Goal: Information Seeking & Learning: Learn about a topic

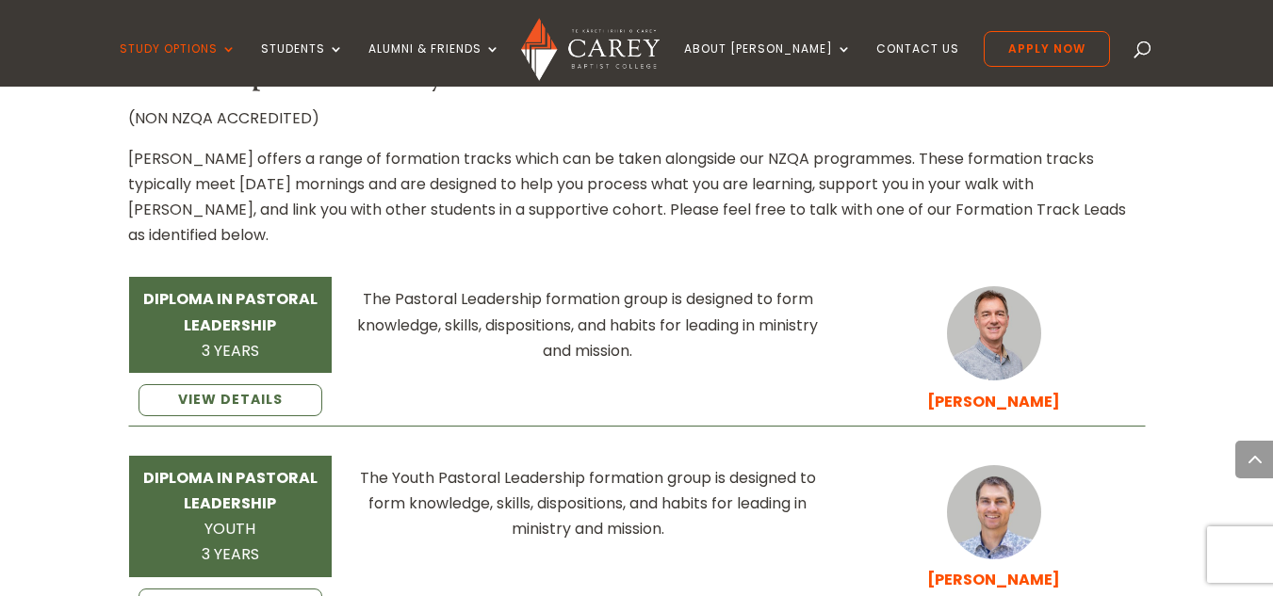
scroll to position [2676, 0]
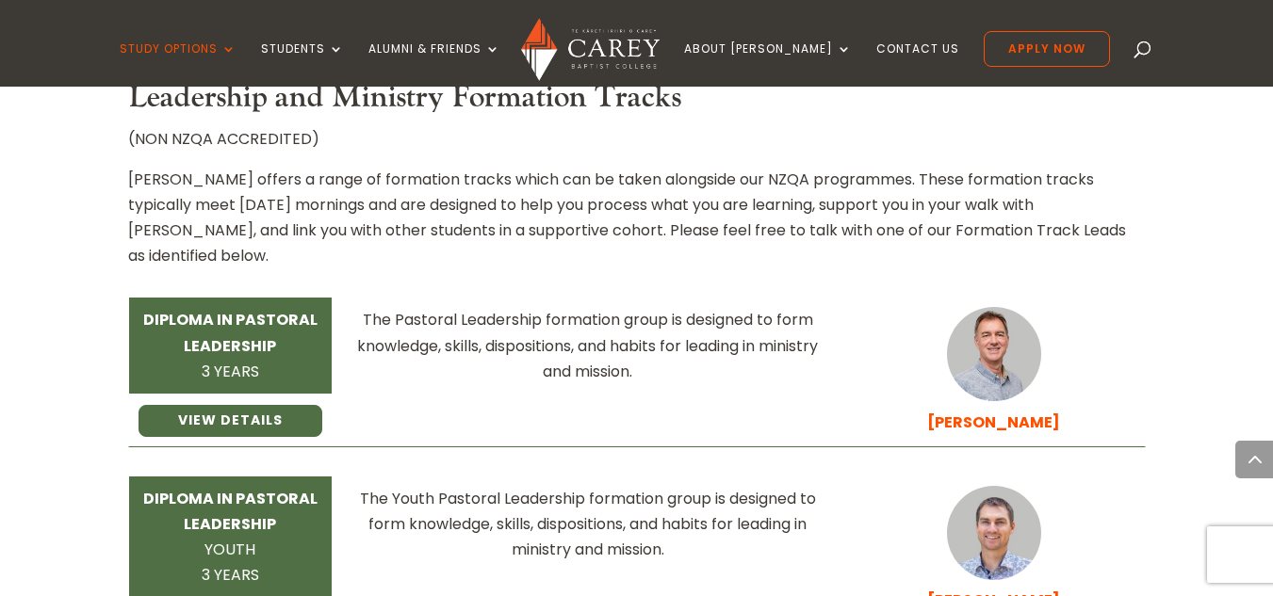
click at [265, 405] on link "VIEW DETAILS" at bounding box center [231, 421] width 185 height 32
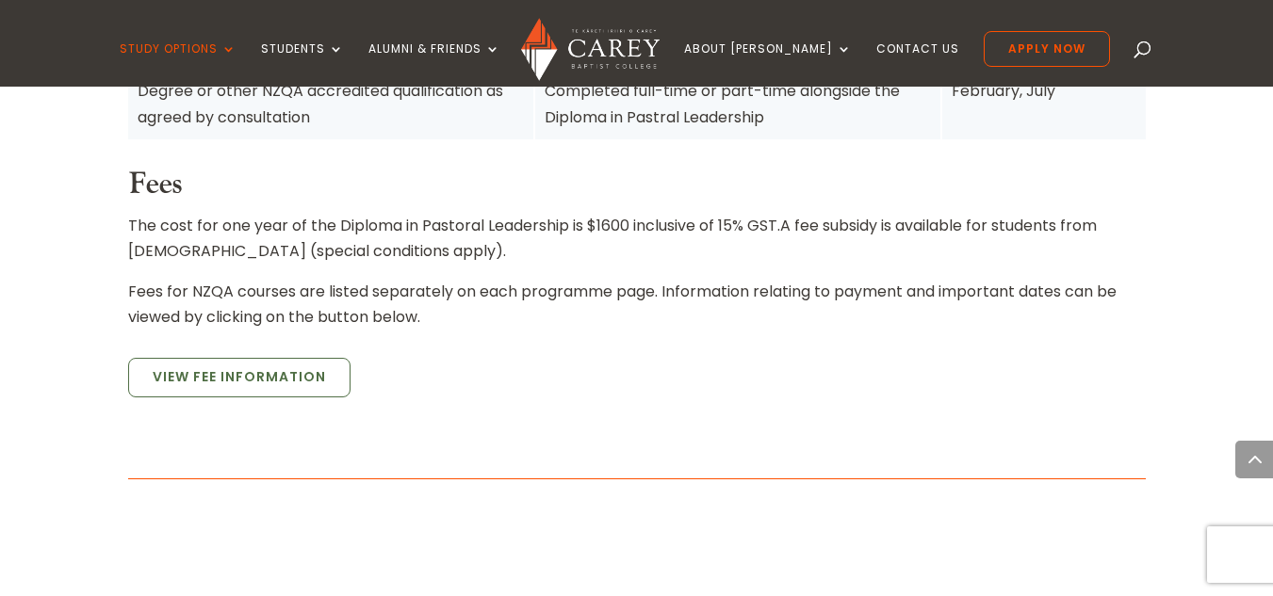
scroll to position [1493, 0]
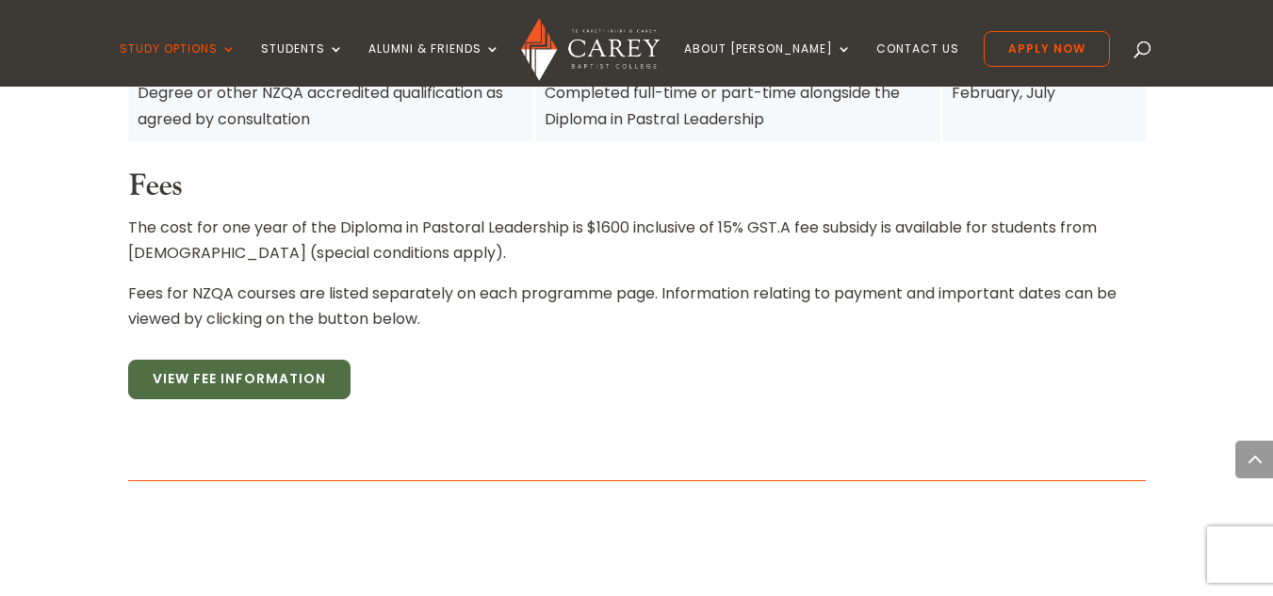
click at [318, 360] on link "View Fee Information" at bounding box center [239, 380] width 222 height 40
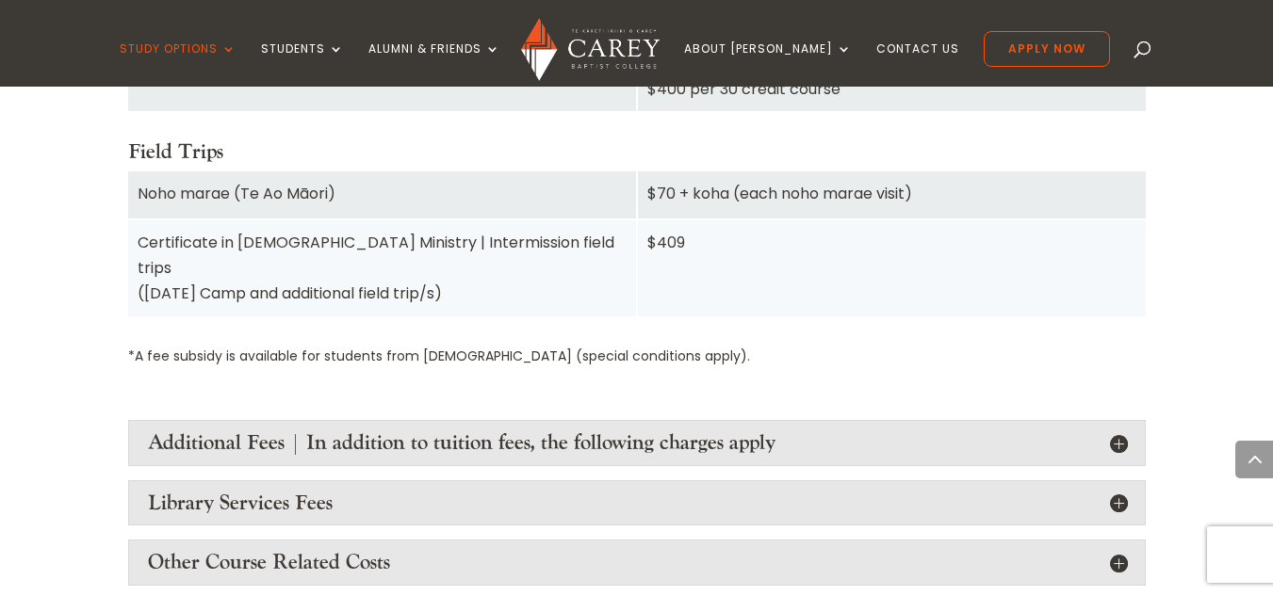
scroll to position [2117, 0]
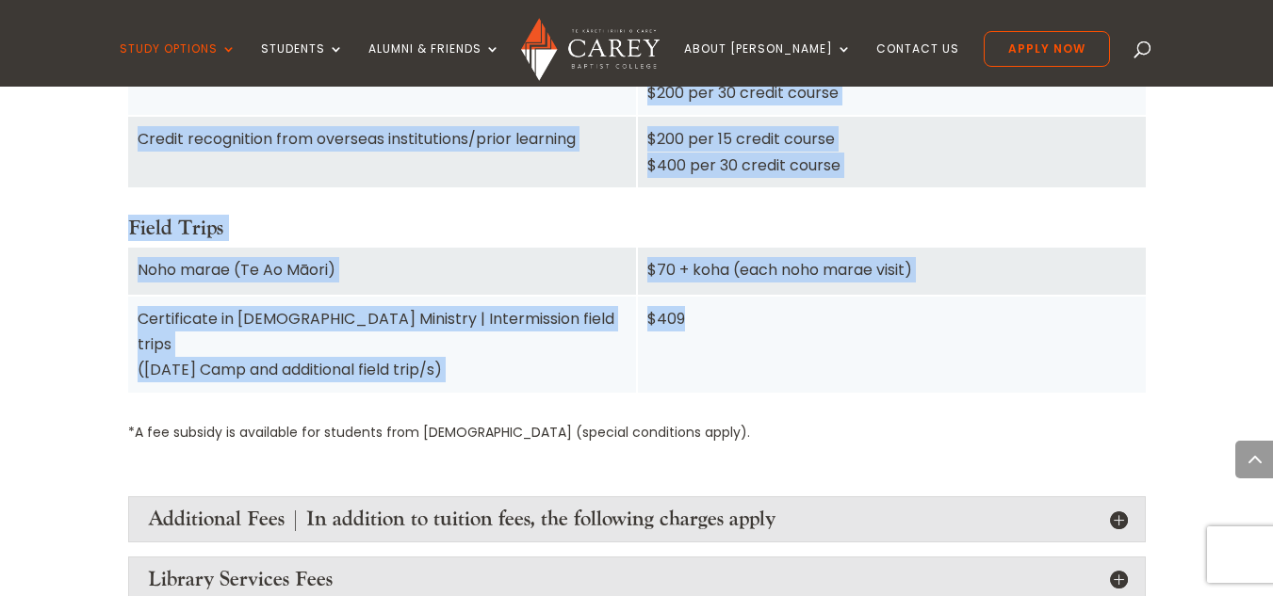
drag, startPoint x: 130, startPoint y: 244, endPoint x: 717, endPoint y: 303, distance: 590.0
copy div "Tuition Undergraduate $858 per 15 credit course Undergraduate (International) $…"
